Goal: Transaction & Acquisition: Purchase product/service

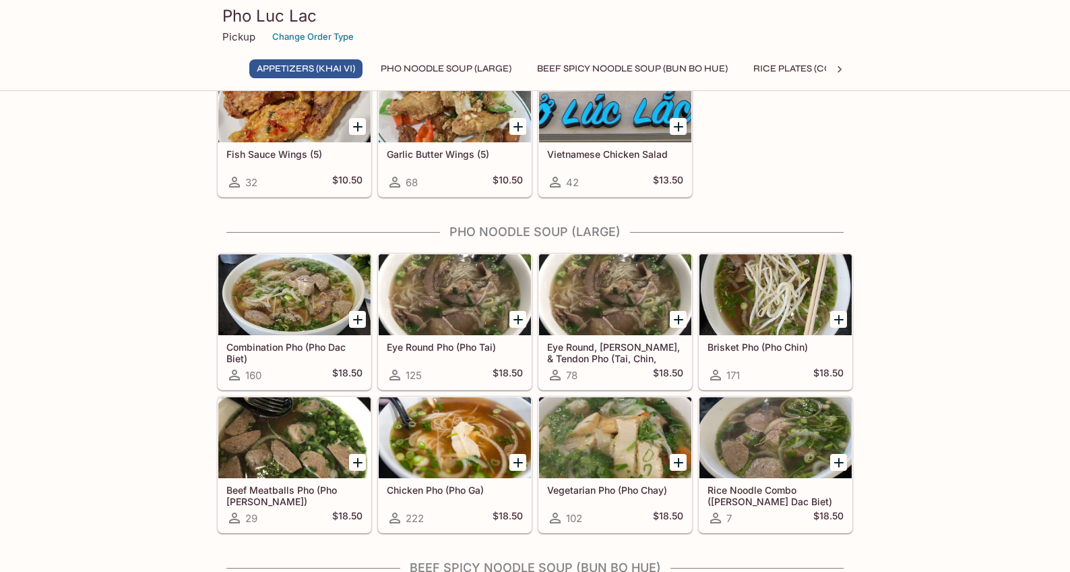
scroll to position [224, 0]
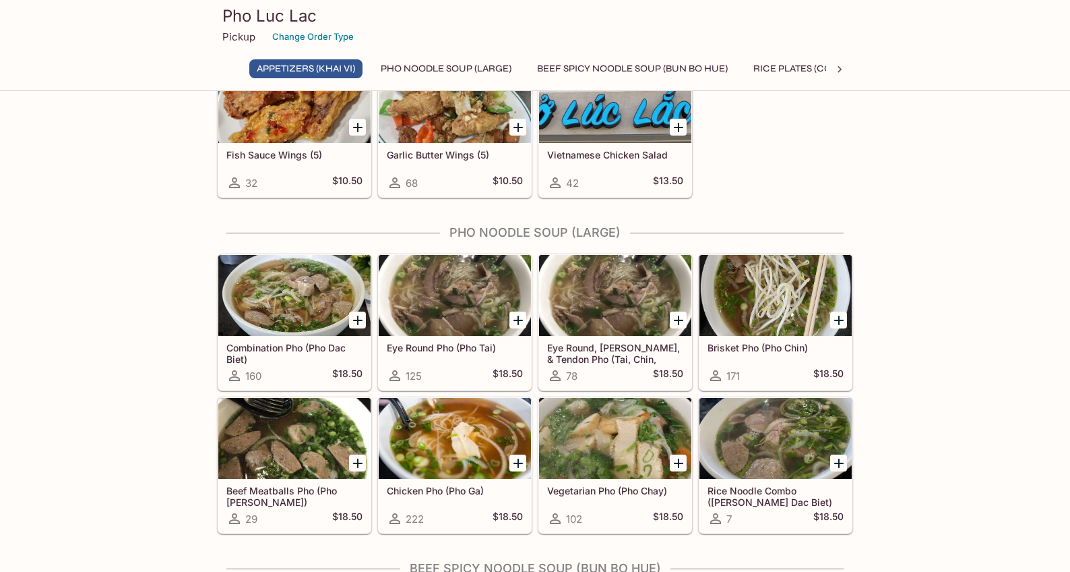
click at [437, 307] on div at bounding box center [455, 295] width 152 height 81
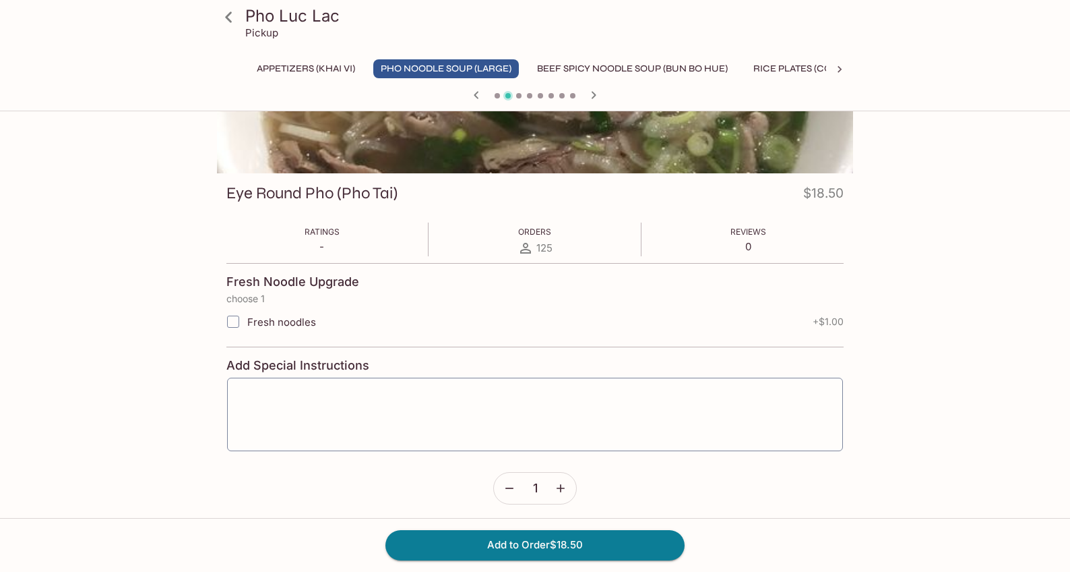
scroll to position [128, 0]
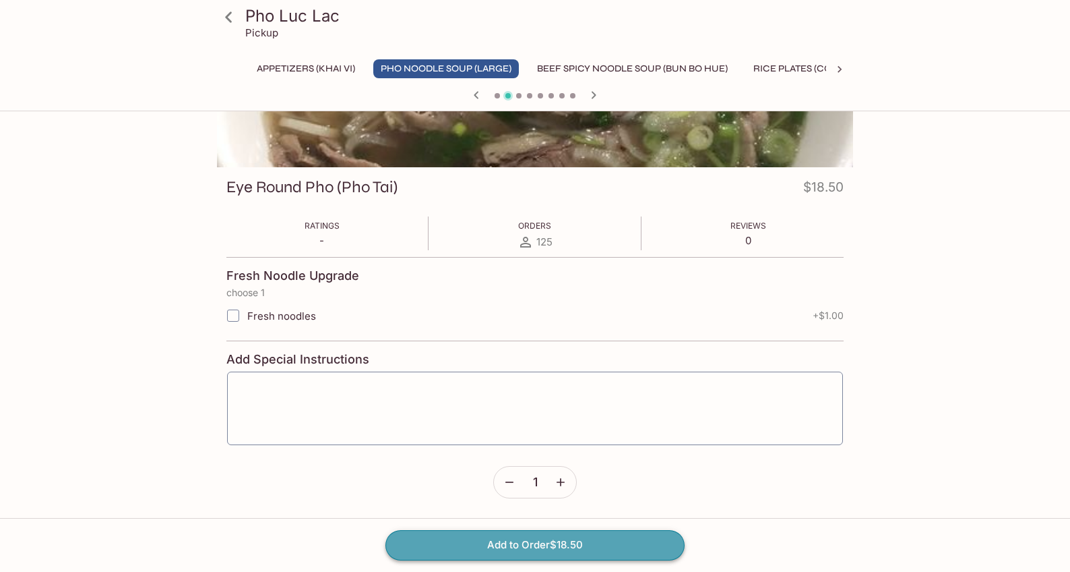
click at [540, 543] on button "Add to Order $18.50" at bounding box center [535, 545] width 299 height 30
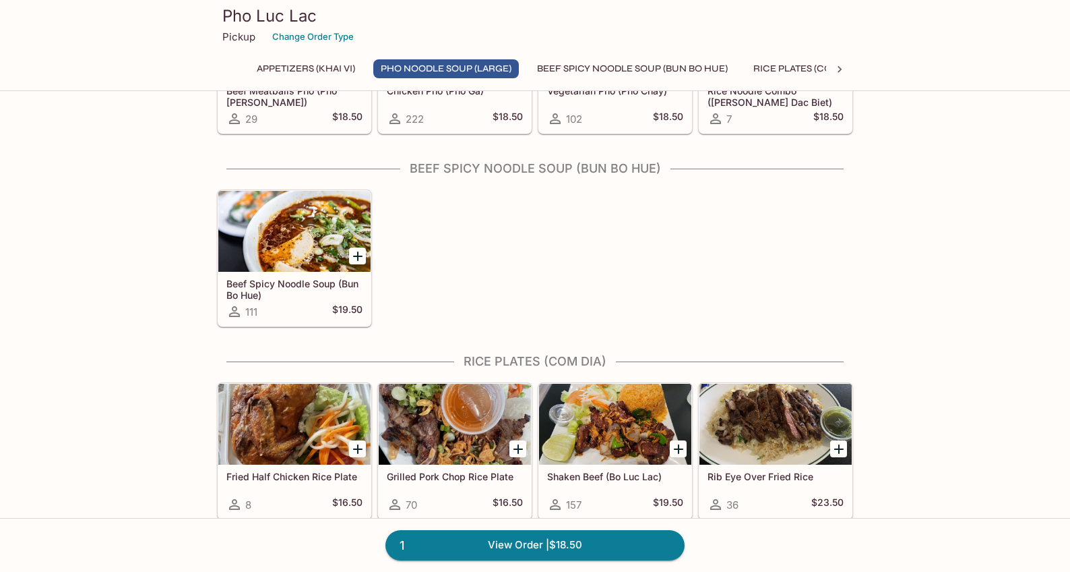
scroll to position [621, 0]
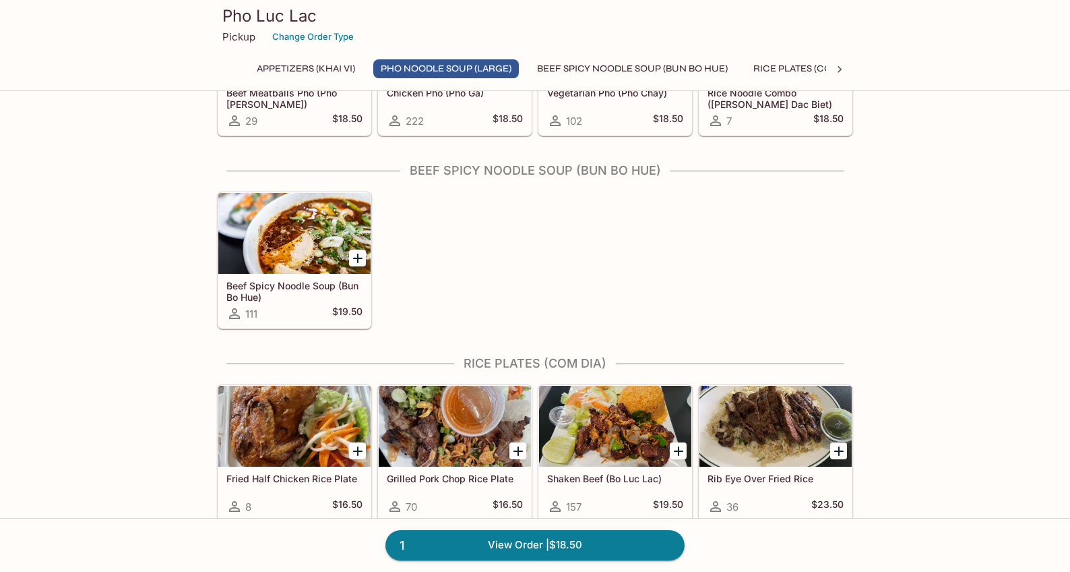
click at [310, 253] on div at bounding box center [294, 233] width 152 height 81
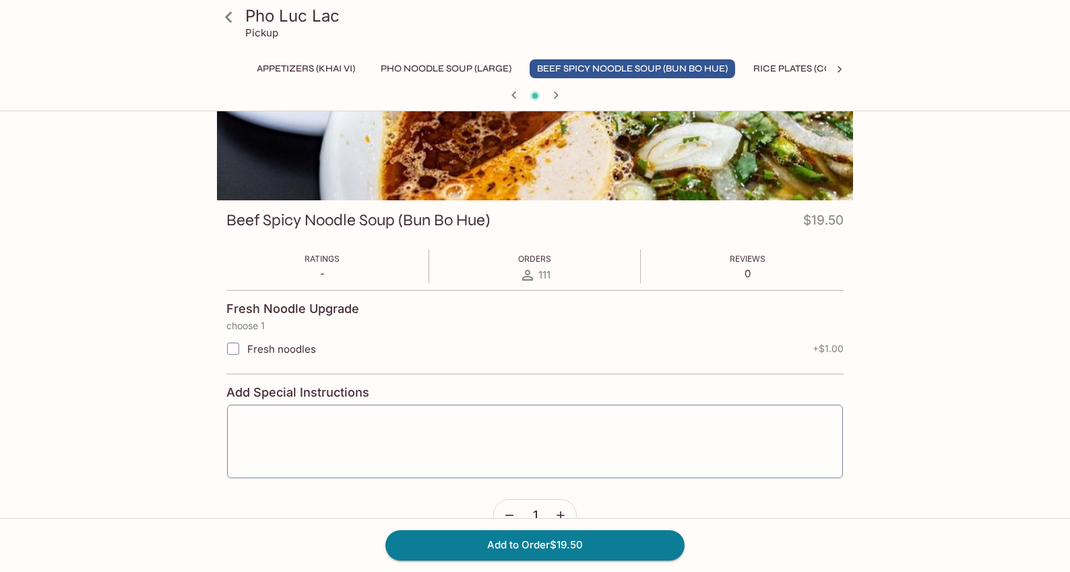
scroll to position [148, 0]
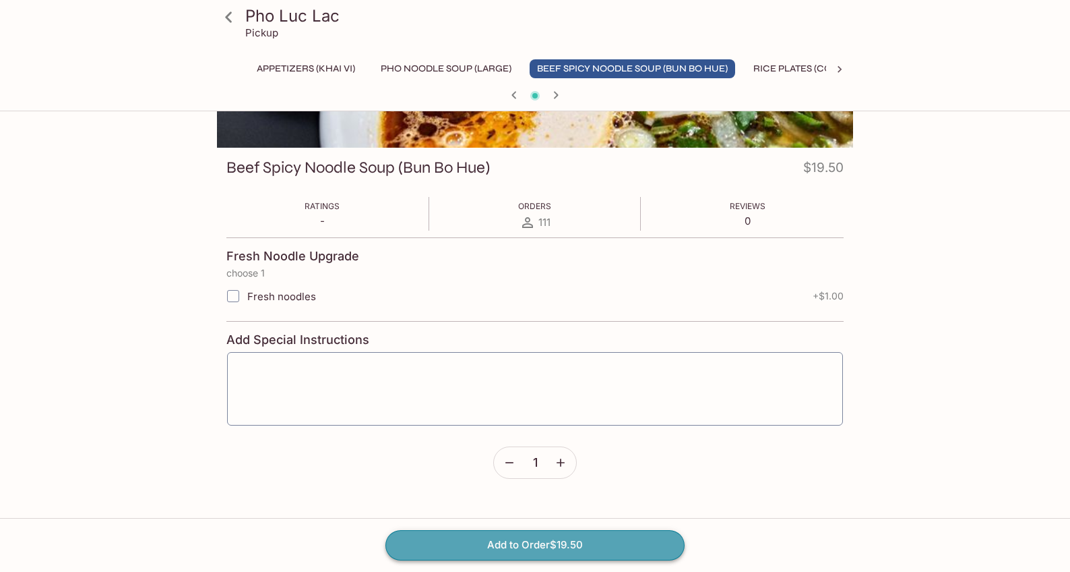
click at [544, 544] on button "Add to Order $19.50" at bounding box center [535, 545] width 299 height 30
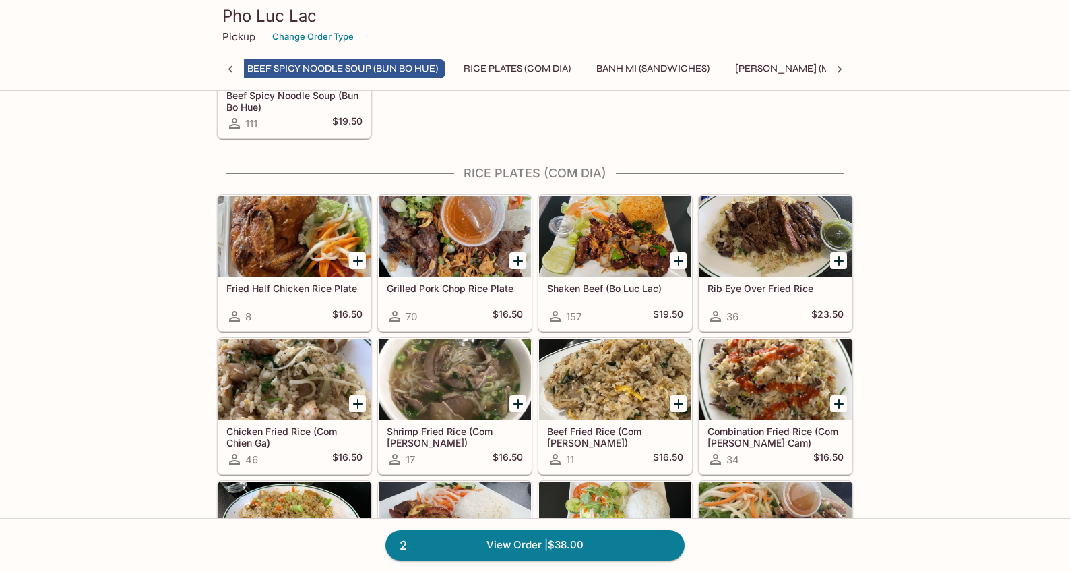
click at [615, 236] on div at bounding box center [615, 235] width 152 height 81
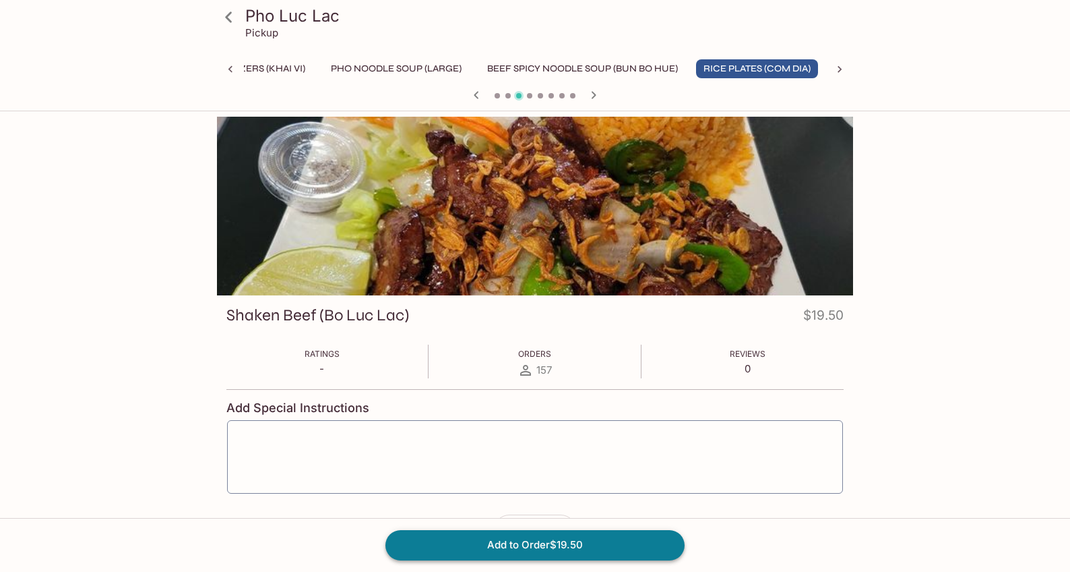
click at [556, 543] on button "Add to Order $19.50" at bounding box center [535, 545] width 299 height 30
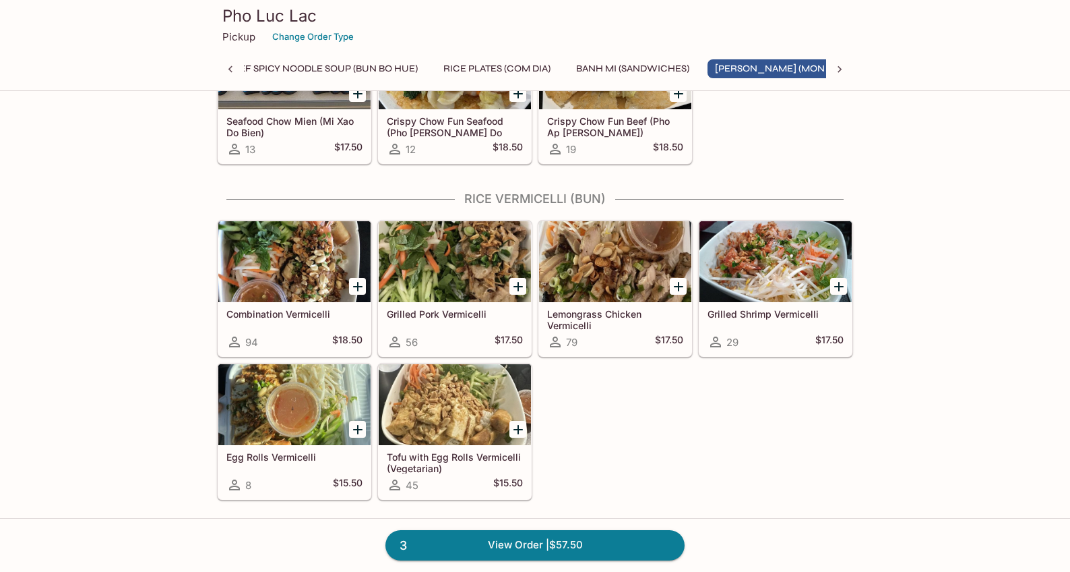
scroll to position [1794, 0]
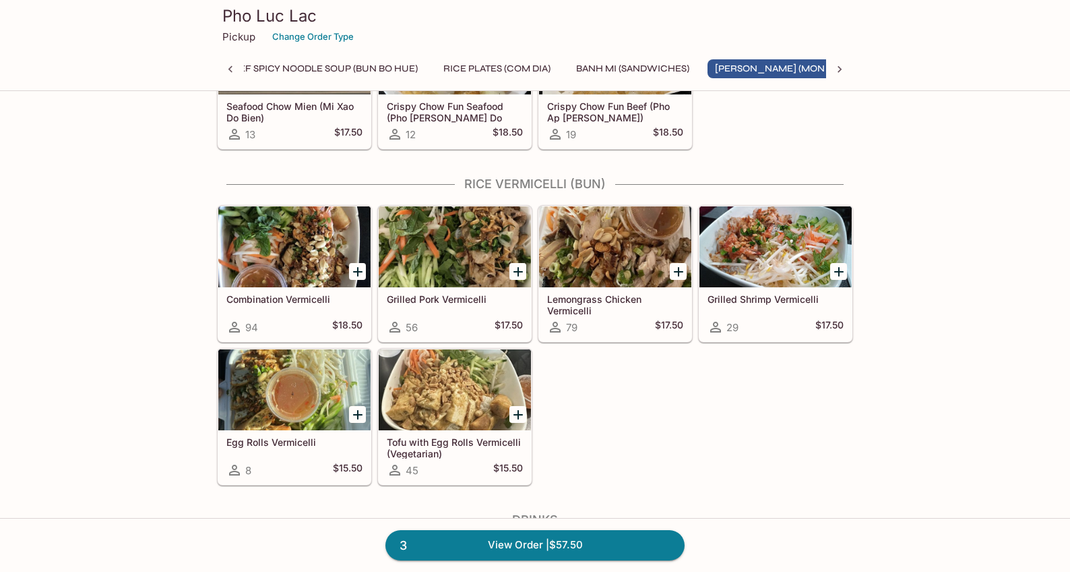
scroll to position [1806, 0]
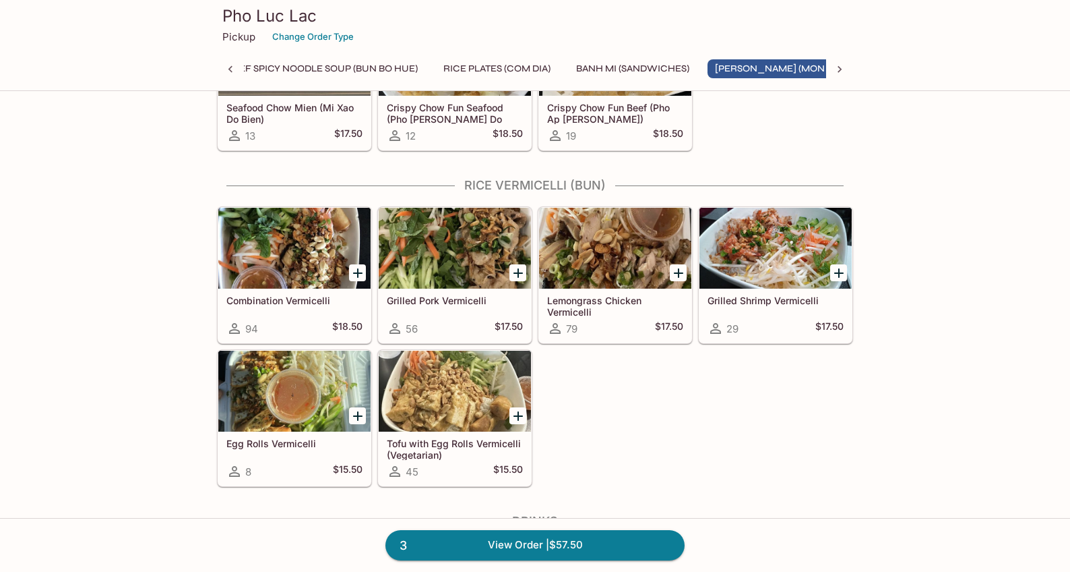
click at [567, 386] on div "Combination Vermicelli 94 $18.50 Grilled Pork Vermicelli 56 $17.50 Lemongrass C…" at bounding box center [533, 344] width 642 height 286
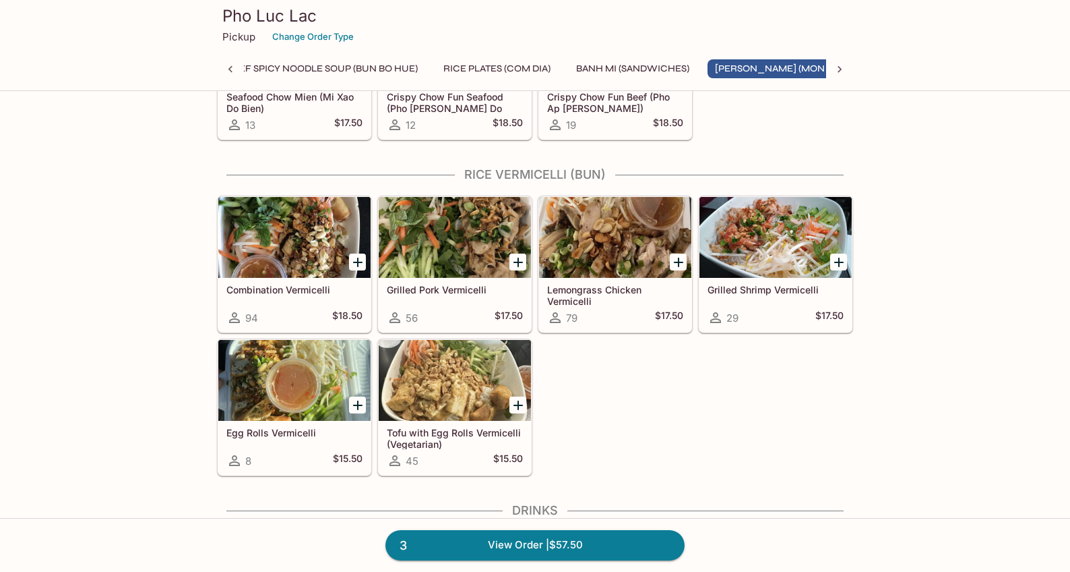
scroll to position [1814, 0]
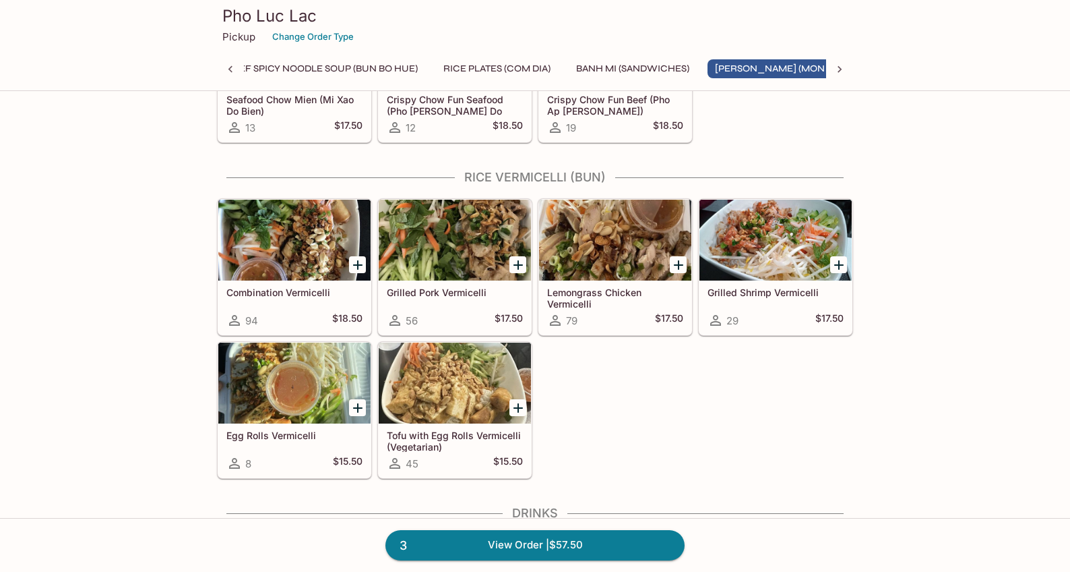
click at [538, 352] on div "Combination Vermicelli 94 $18.50 Grilled Pork Vermicelli 56 $17.50 Lemongrass C…" at bounding box center [533, 336] width 642 height 286
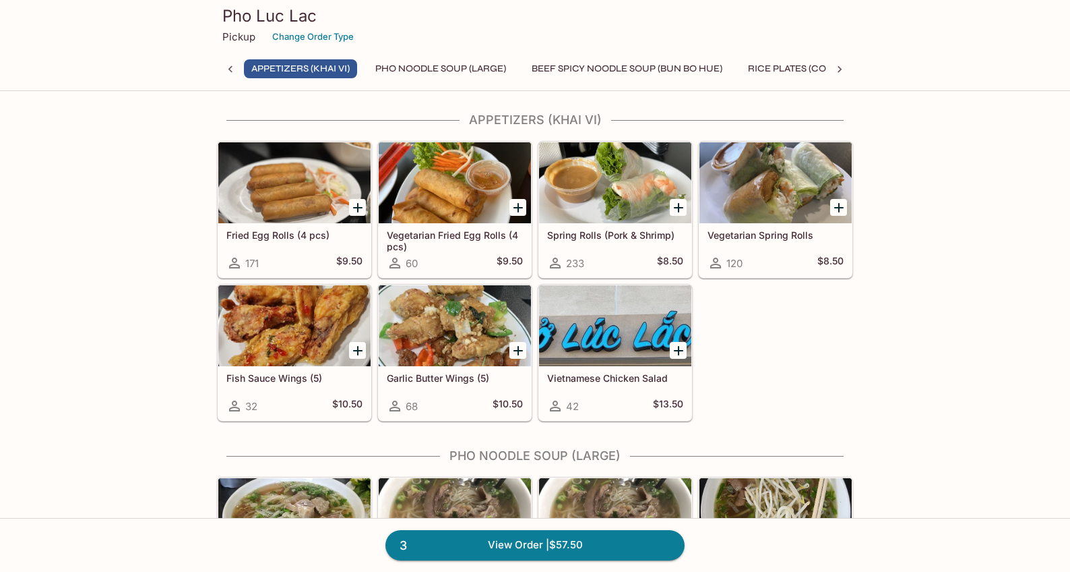
scroll to position [0, 0]
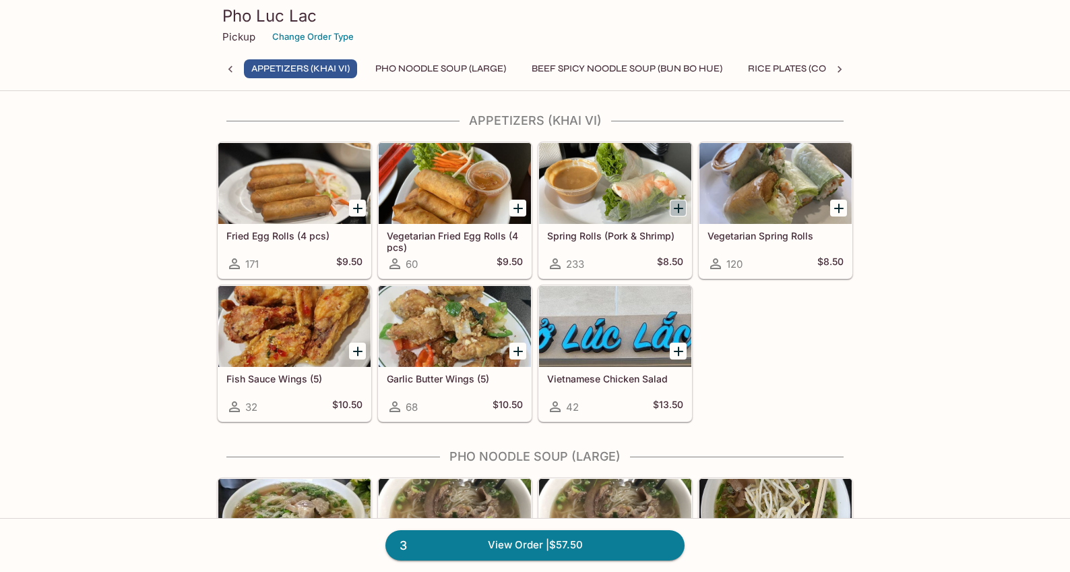
click at [679, 212] on icon "Add Spring Rolls (Pork & Shrimp)" at bounding box center [679, 208] width 16 height 16
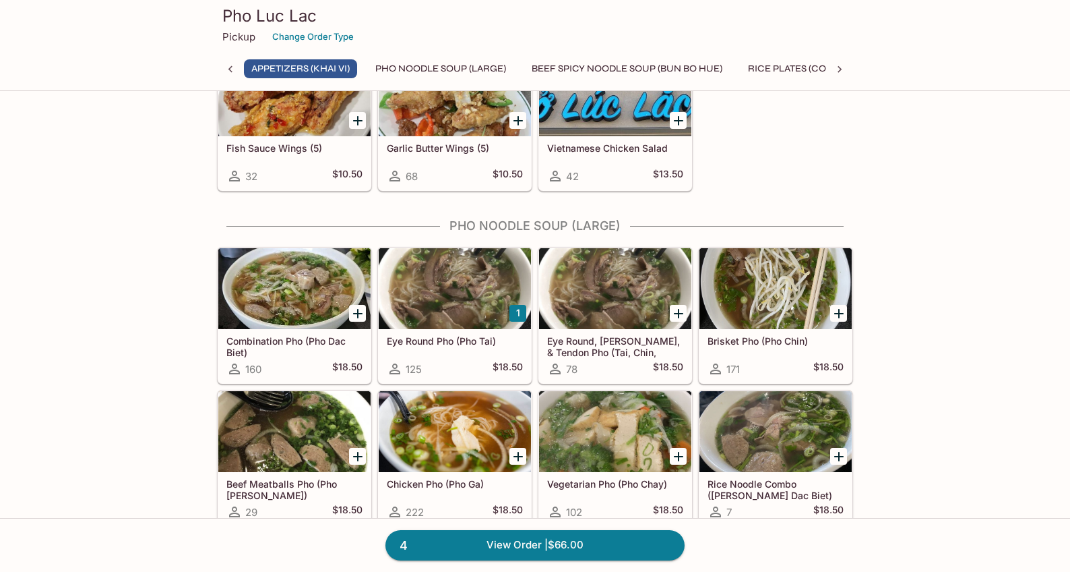
scroll to position [247, 0]
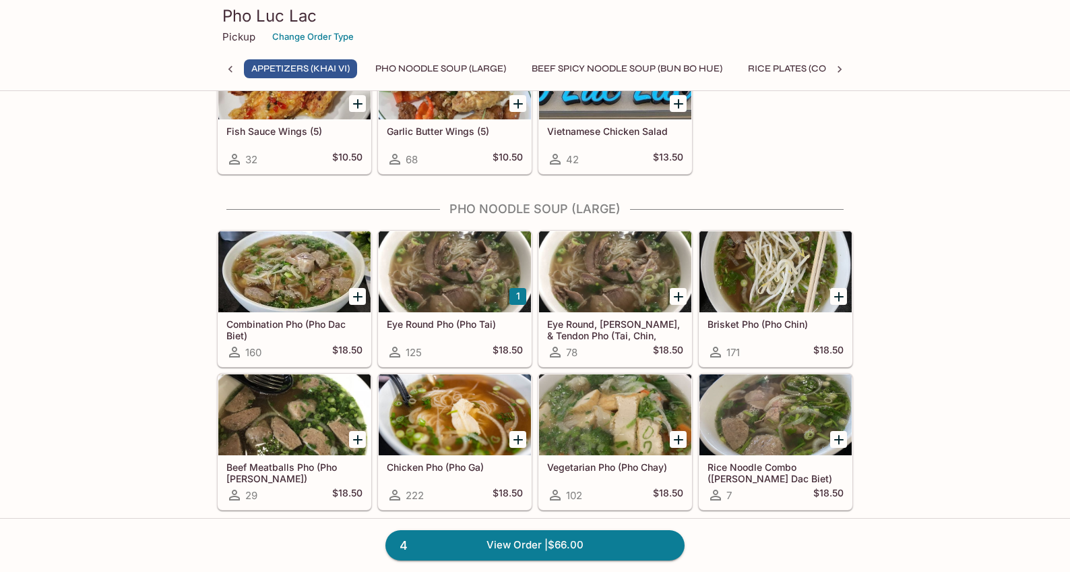
click at [836, 71] on icon at bounding box center [839, 69] width 13 height 13
click at [390, 68] on button "Rice Plates (Com Dia)" at bounding box center [335, 68] width 122 height 19
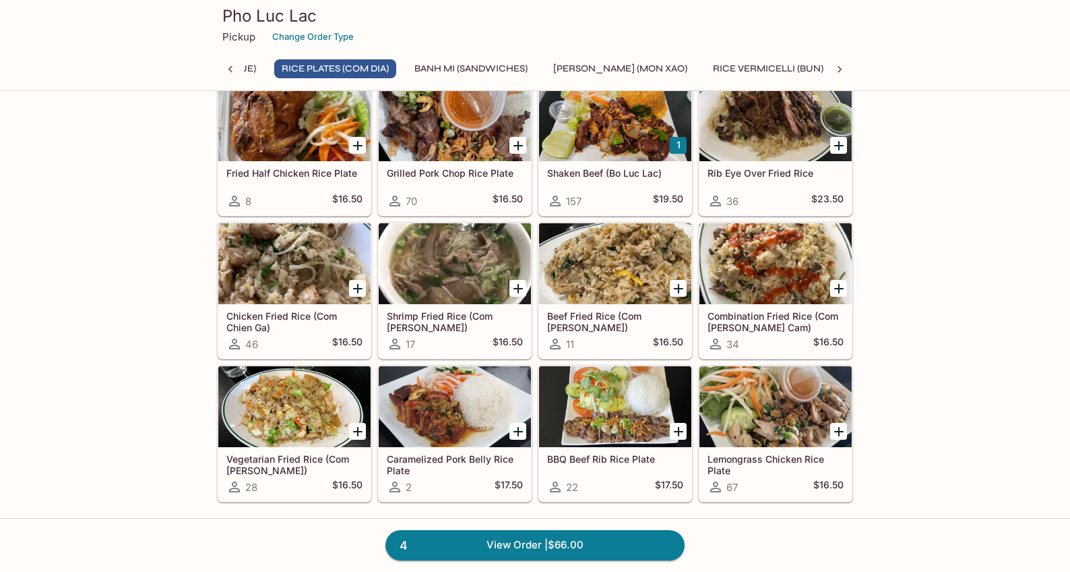
scroll to position [925, 0]
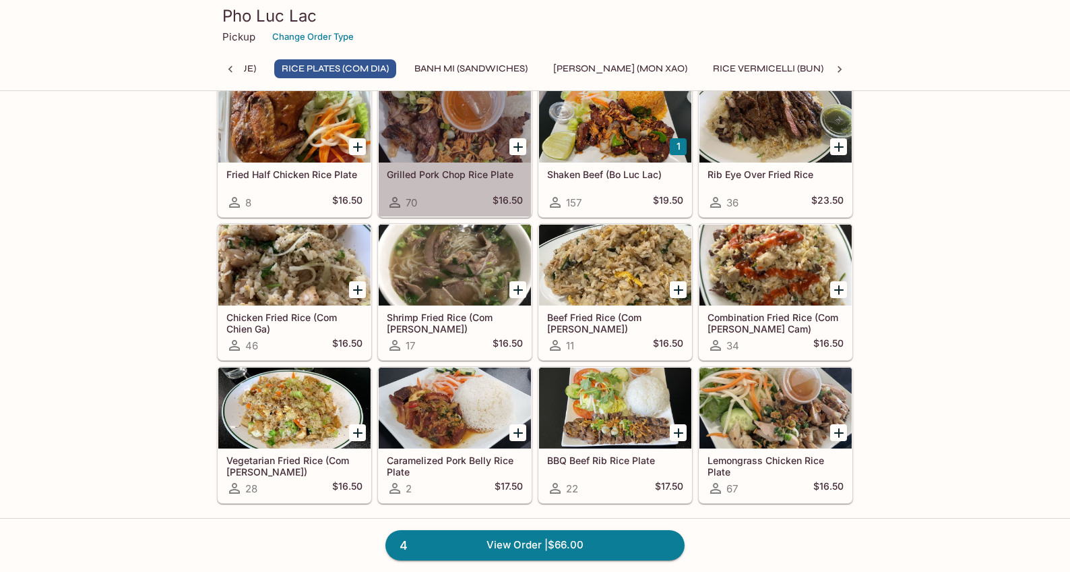
click at [472, 139] on div at bounding box center [455, 122] width 152 height 81
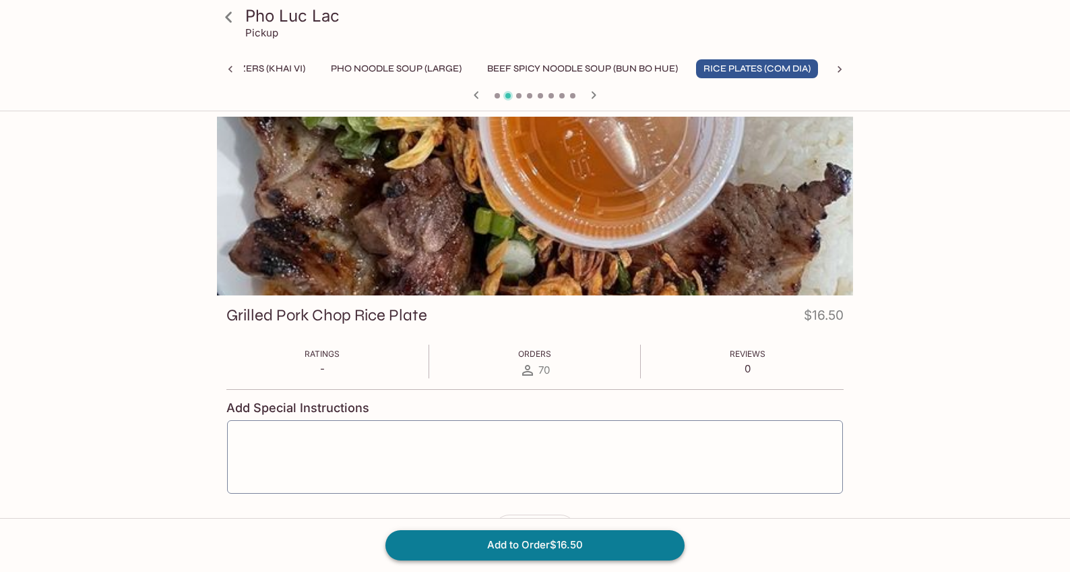
click at [528, 533] on button "Add to Order $16.50" at bounding box center [535, 545] width 299 height 30
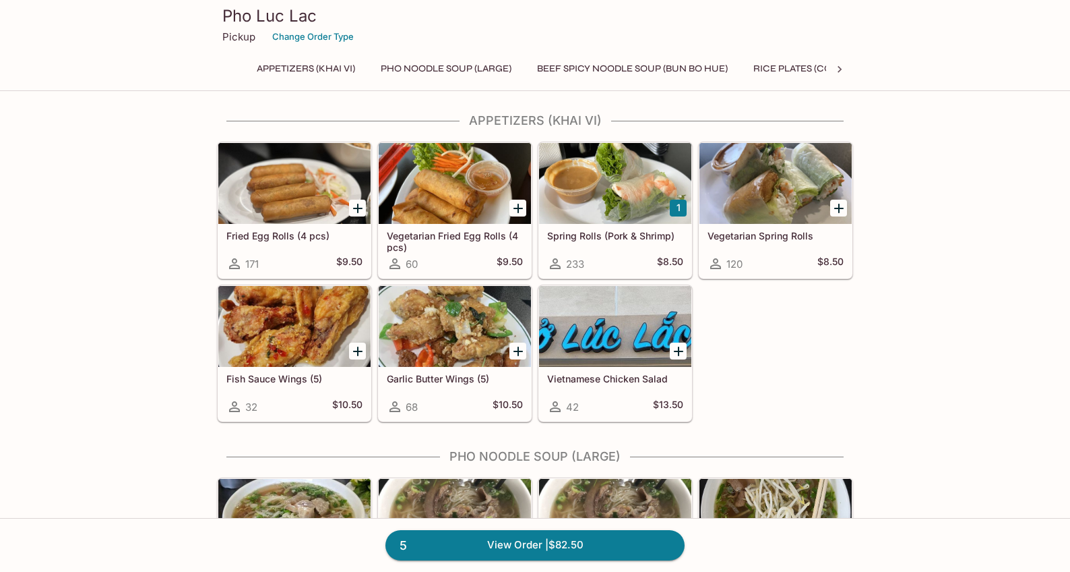
click at [842, 67] on icon at bounding box center [839, 69] width 13 height 13
click at [842, 67] on div "Appetizers (Khai Vi) Pho Noodle Soup (Large) Beef Spicy Noodle Soup (Bun Bo Hue…" at bounding box center [535, 72] width 636 height 27
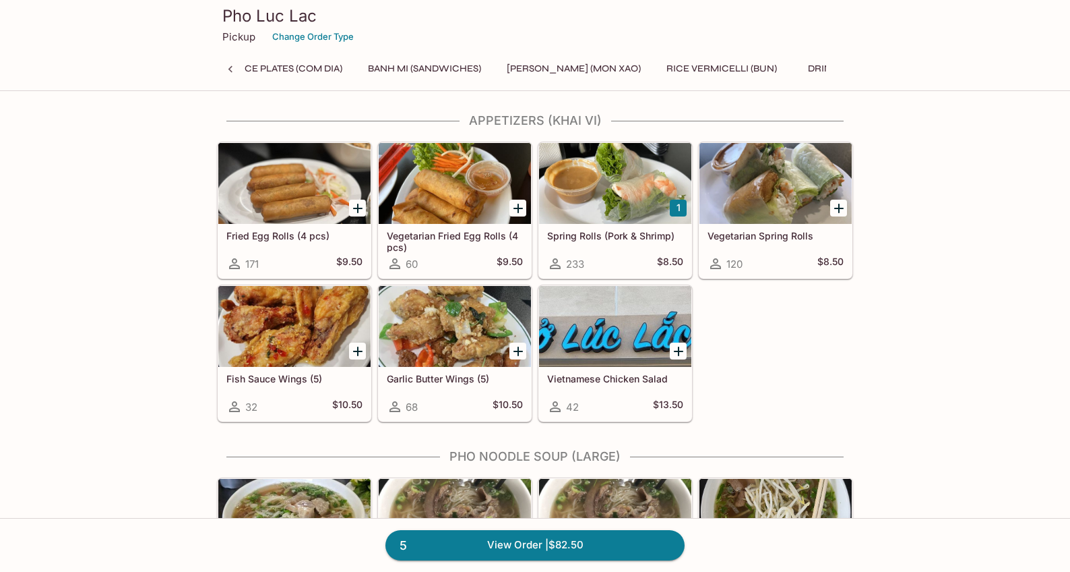
click at [809, 66] on button "Drinks" at bounding box center [825, 68] width 61 height 19
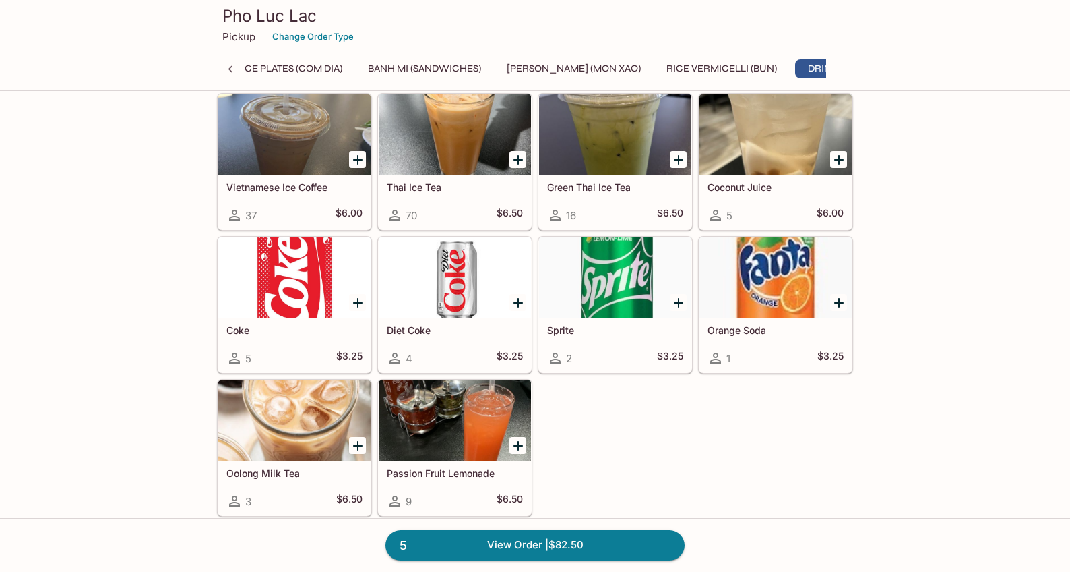
scroll to position [2267, 0]
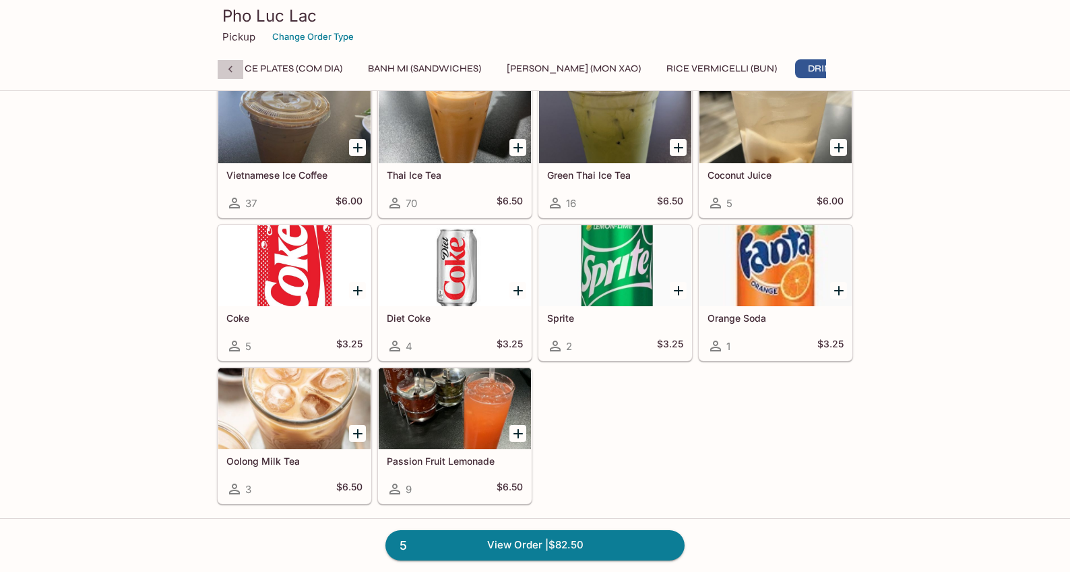
click at [230, 69] on icon at bounding box center [230, 69] width 4 height 7
click at [257, 67] on button "Appetizers (Khai Vi)" at bounding box center [253, 68] width 113 height 19
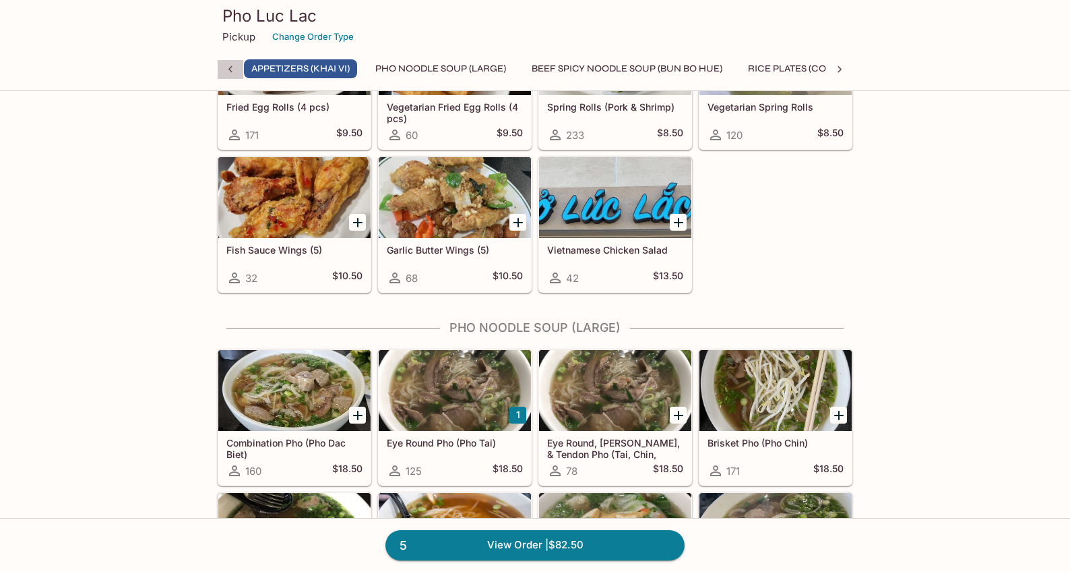
scroll to position [9, 0]
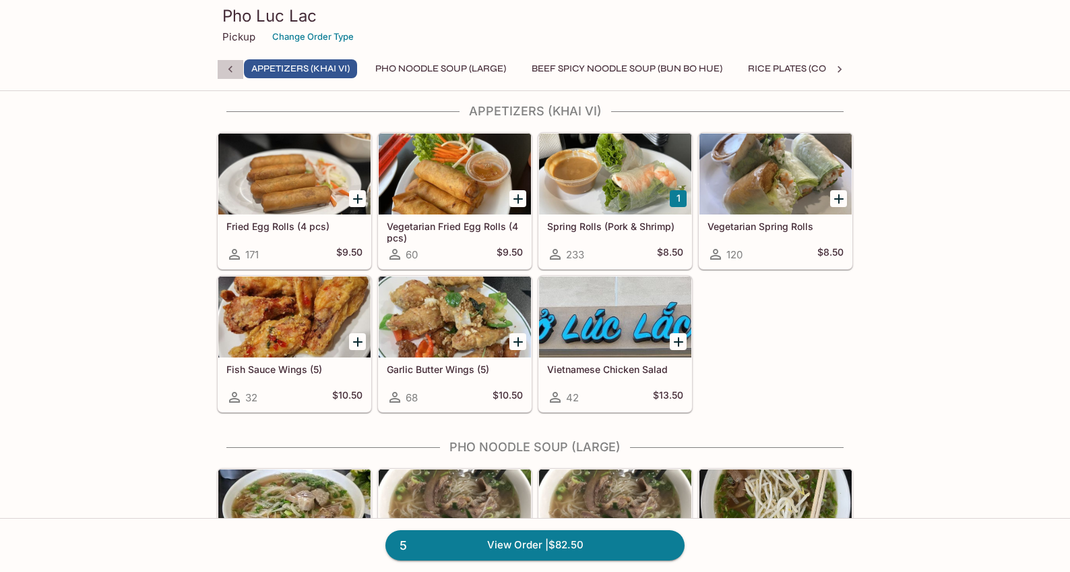
click at [235, 67] on icon at bounding box center [230, 69] width 13 height 13
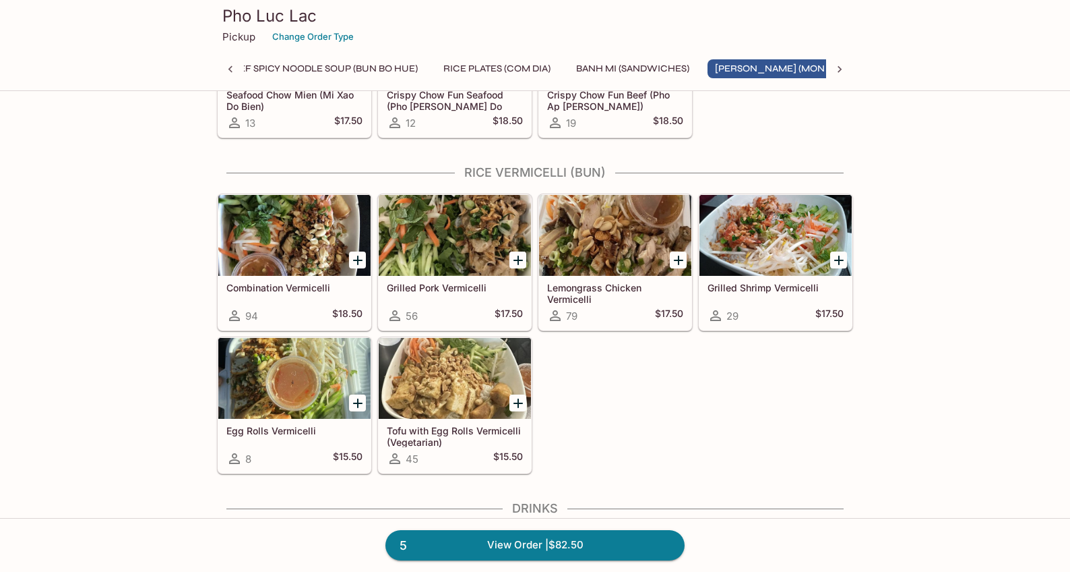
scroll to position [1886, 0]
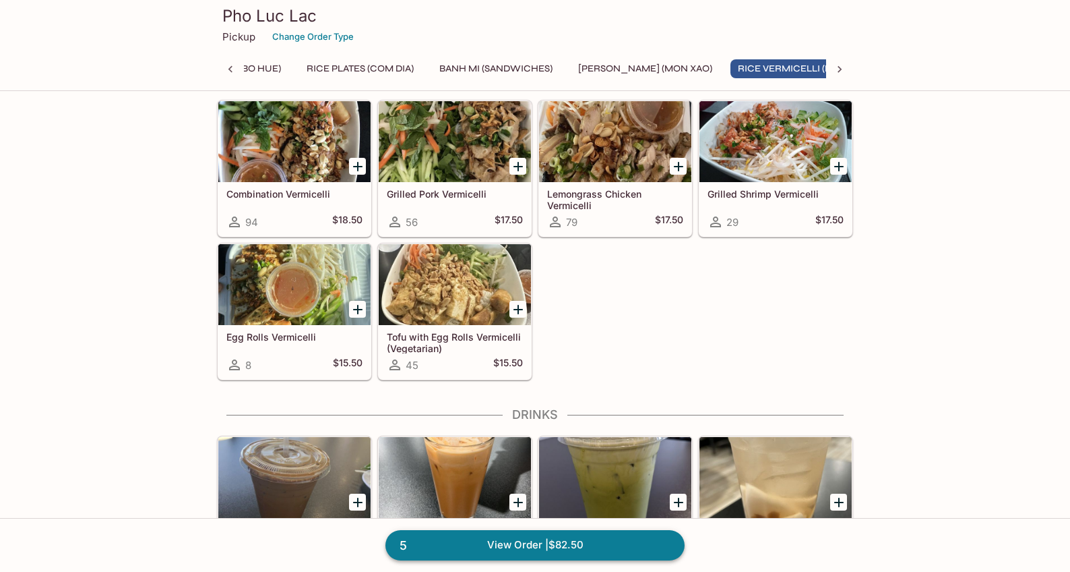
click at [526, 542] on link "5 View Order | $82.50" at bounding box center [535, 545] width 299 height 30
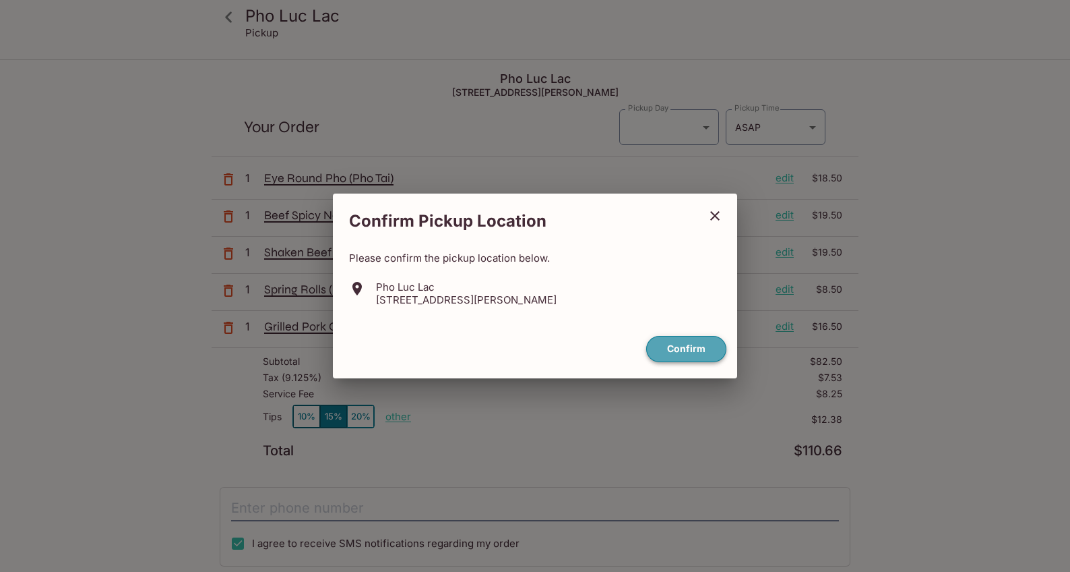
click at [683, 350] on button "Confirm" at bounding box center [686, 349] width 80 height 26
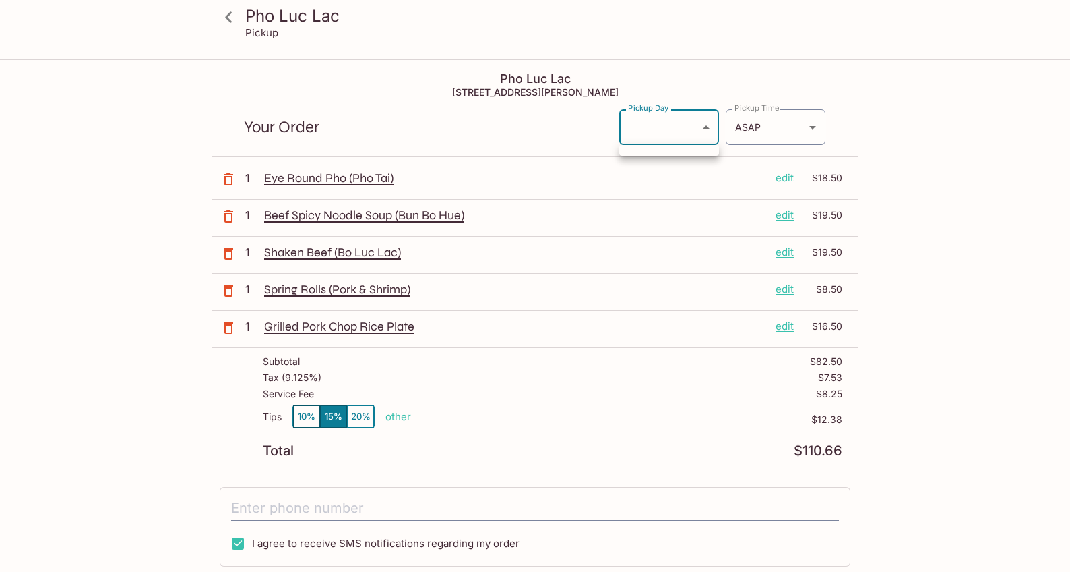
click at [699, 130] on body "Pho Luc Lac Pickup Pho Luc Lac [STREET_ADDRESS][PERSON_NAME] Your Order Pickup …" at bounding box center [535, 347] width 1070 height 572
click at [699, 130] on div at bounding box center [535, 286] width 1070 height 572
click at [712, 130] on body "Pho Luc Lac Pickup Pho Luc Lac [STREET_ADDRESS][PERSON_NAME] Your Order Pickup …" at bounding box center [535, 347] width 1070 height 572
click at [780, 133] on div at bounding box center [535, 286] width 1070 height 572
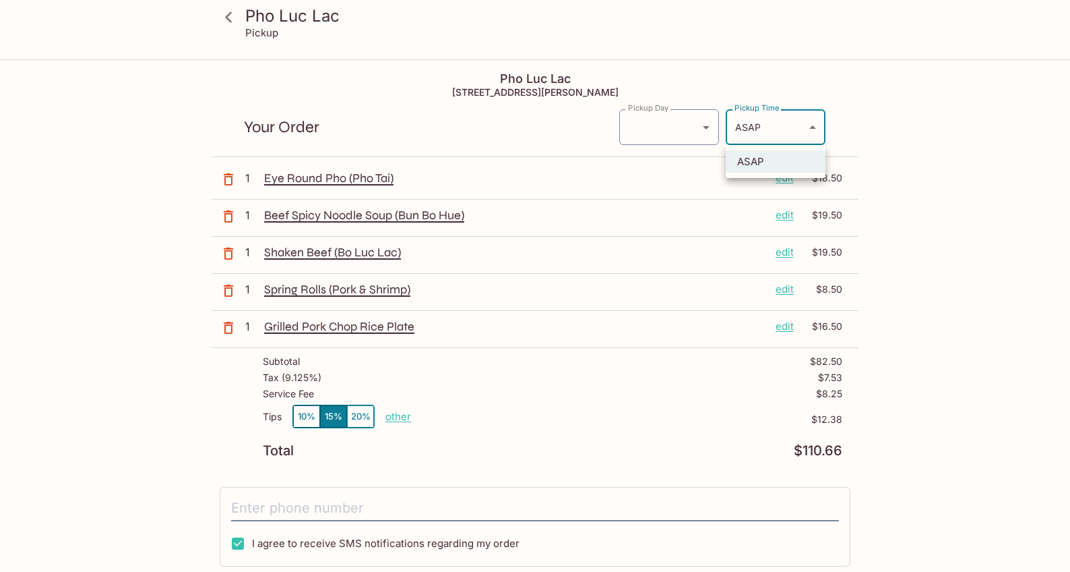
click at [804, 125] on body "Pho Luc Lac Pickup Pho Luc Lac [STREET_ADDRESS][PERSON_NAME] Your Order Pickup …" at bounding box center [535, 347] width 1070 height 572
click at [804, 125] on div at bounding box center [535, 286] width 1070 height 572
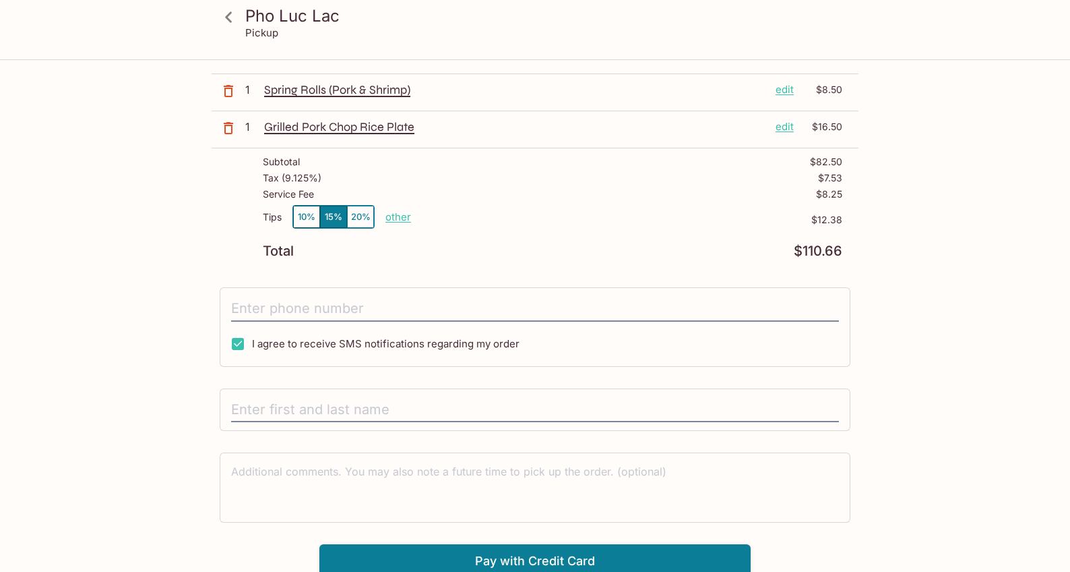
scroll to position [206, 0]
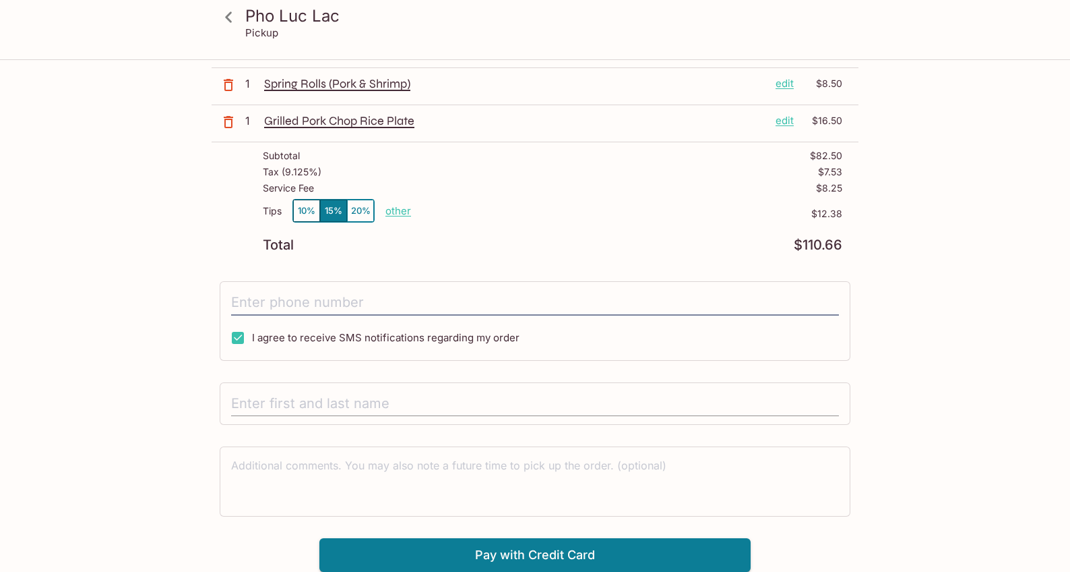
click at [535, 406] on input "text" at bounding box center [535, 404] width 608 height 26
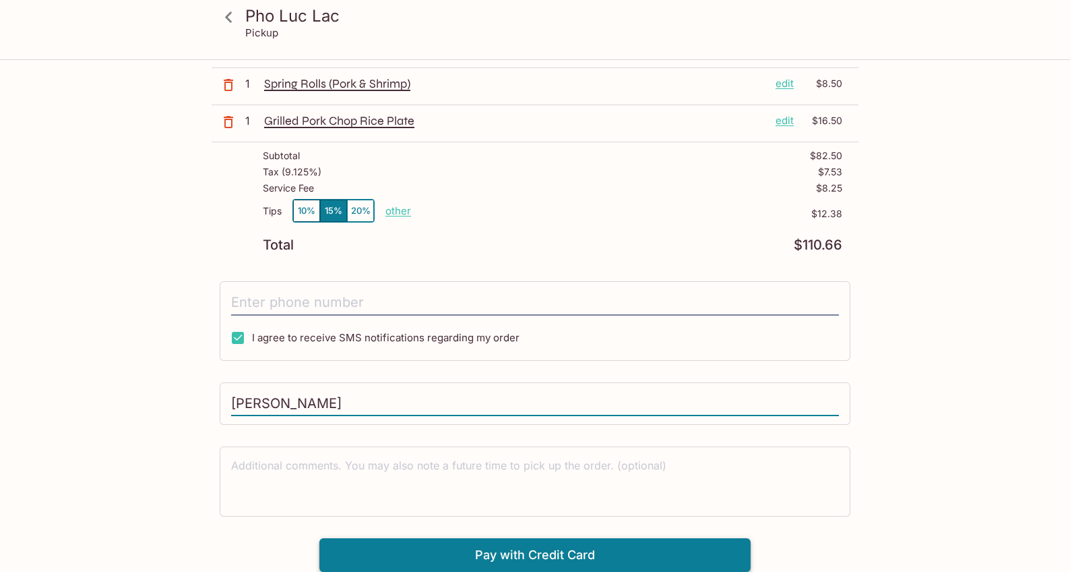
type input "[PERSON_NAME]"
click at [522, 553] on button "Pay with Credit Card" at bounding box center [534, 555] width 431 height 34
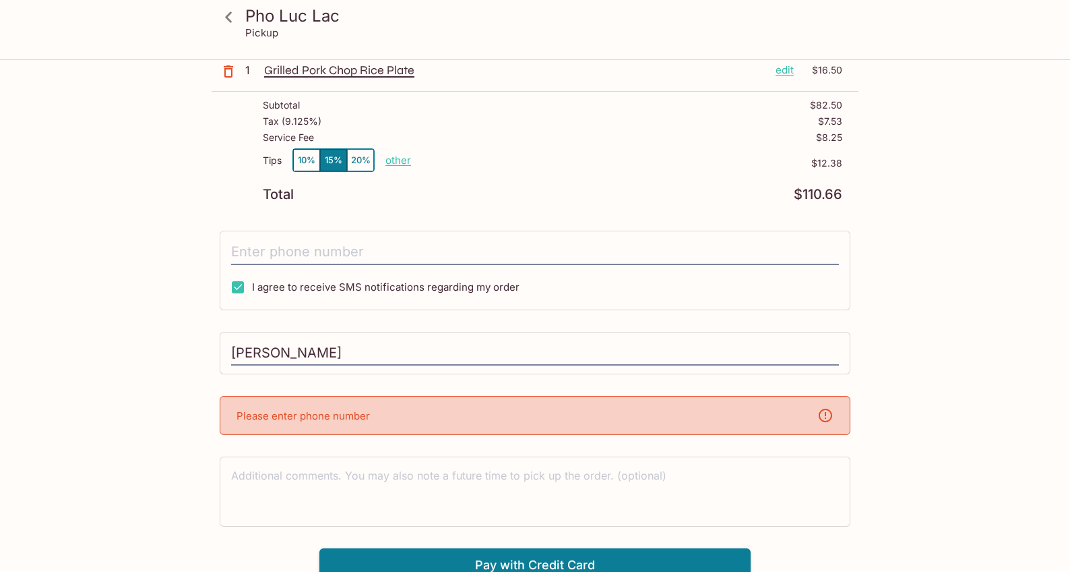
scroll to position [266, 0]
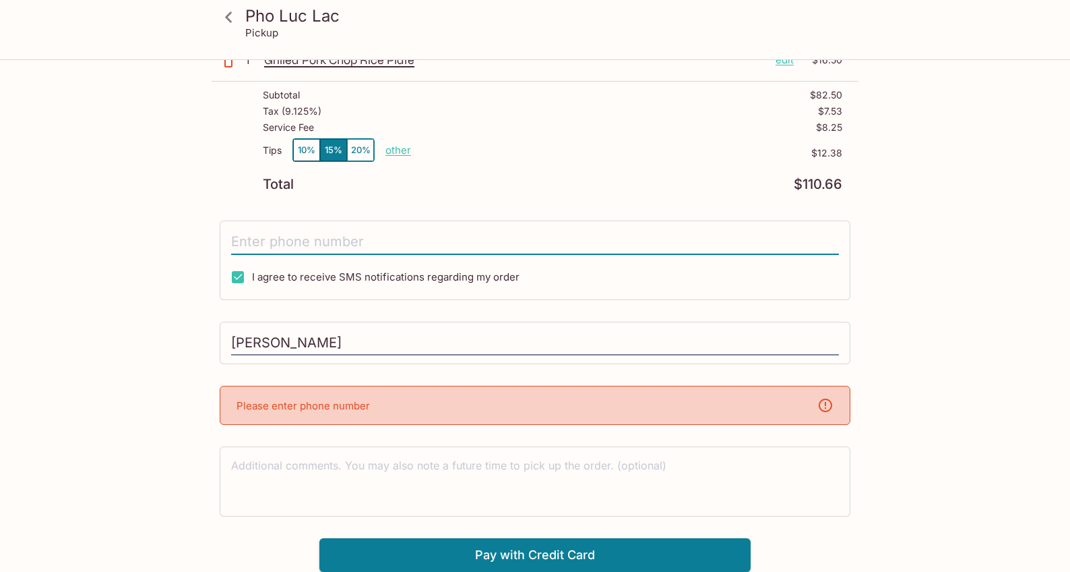
click at [413, 236] on input "tel" at bounding box center [535, 242] width 608 height 26
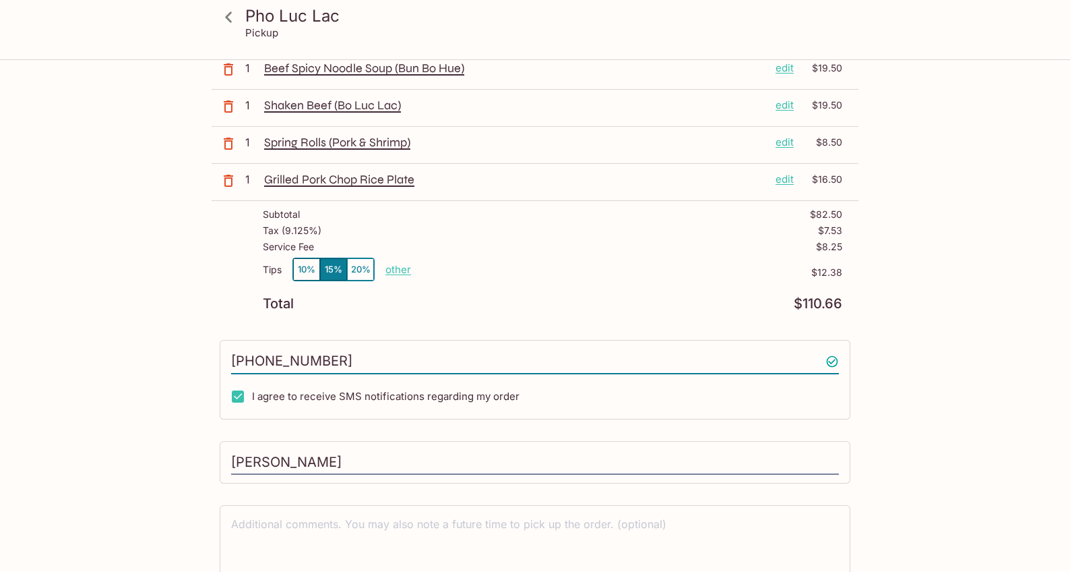
scroll to position [206, 0]
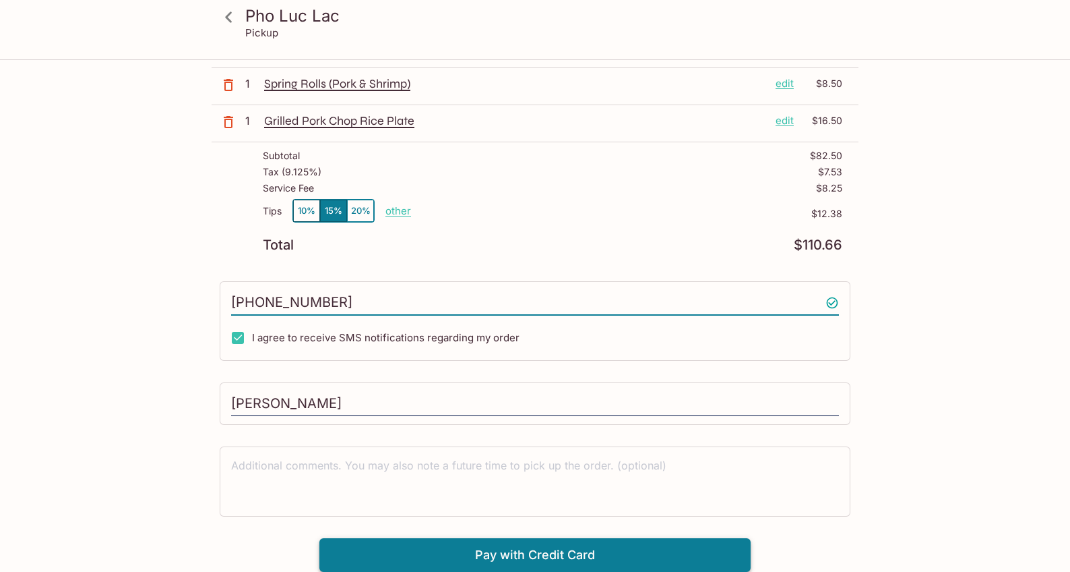
type input "[PHONE_NUMBER]"
click at [512, 552] on button "Pay with Credit Card" at bounding box center [534, 555] width 431 height 34
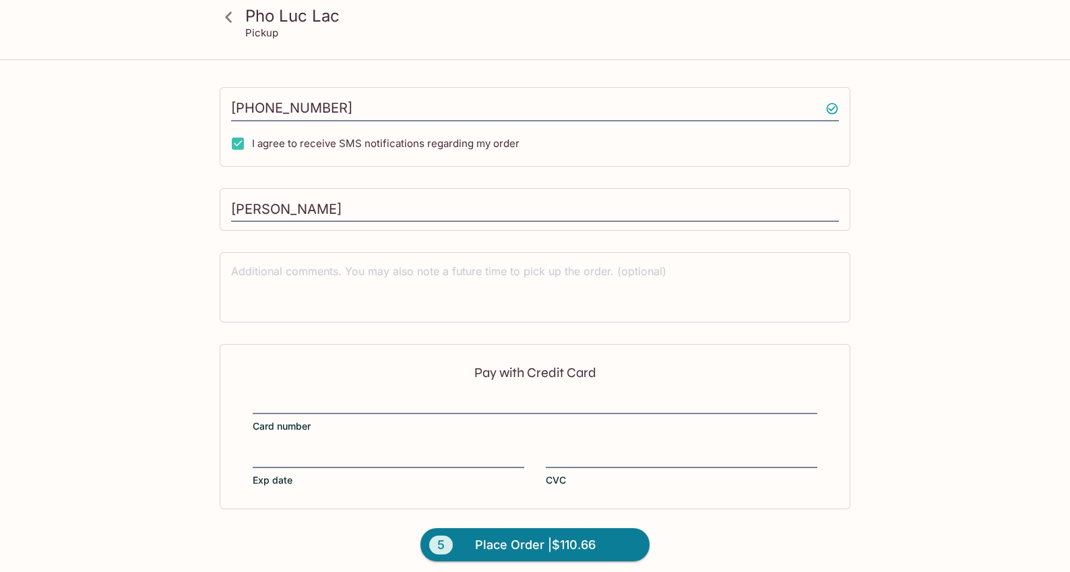
scroll to position [408, 0]
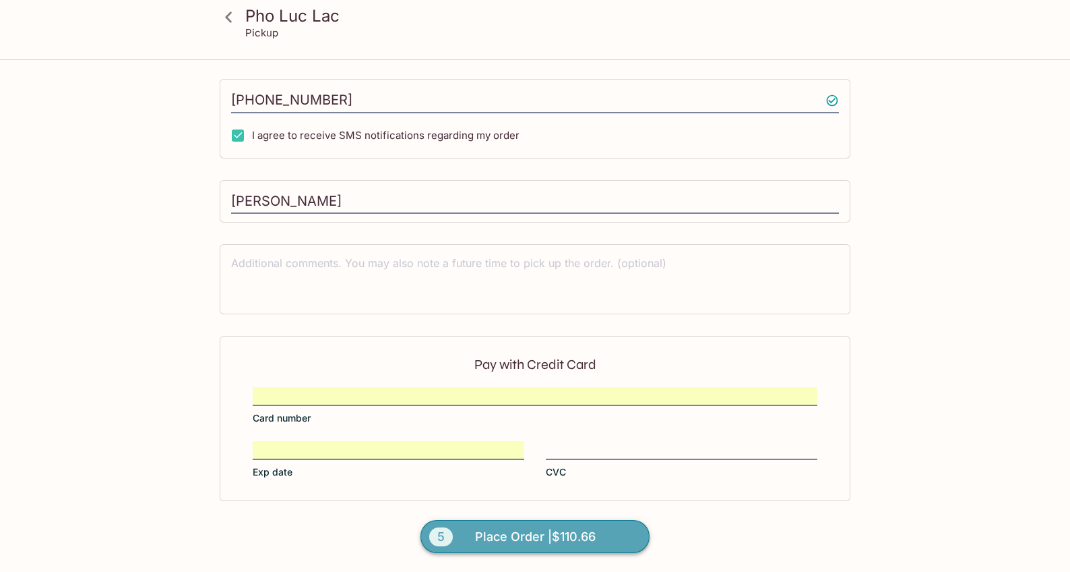
click at [546, 536] on span "Place Order | $110.66" at bounding box center [535, 537] width 121 height 22
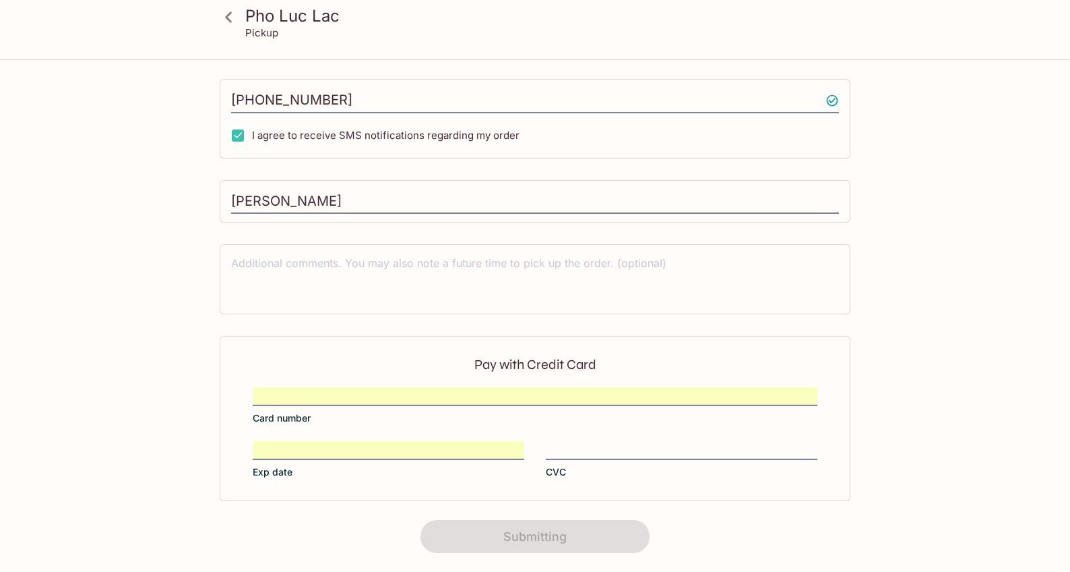
scroll to position [220, 0]
